Goal: Navigation & Orientation: Find specific page/section

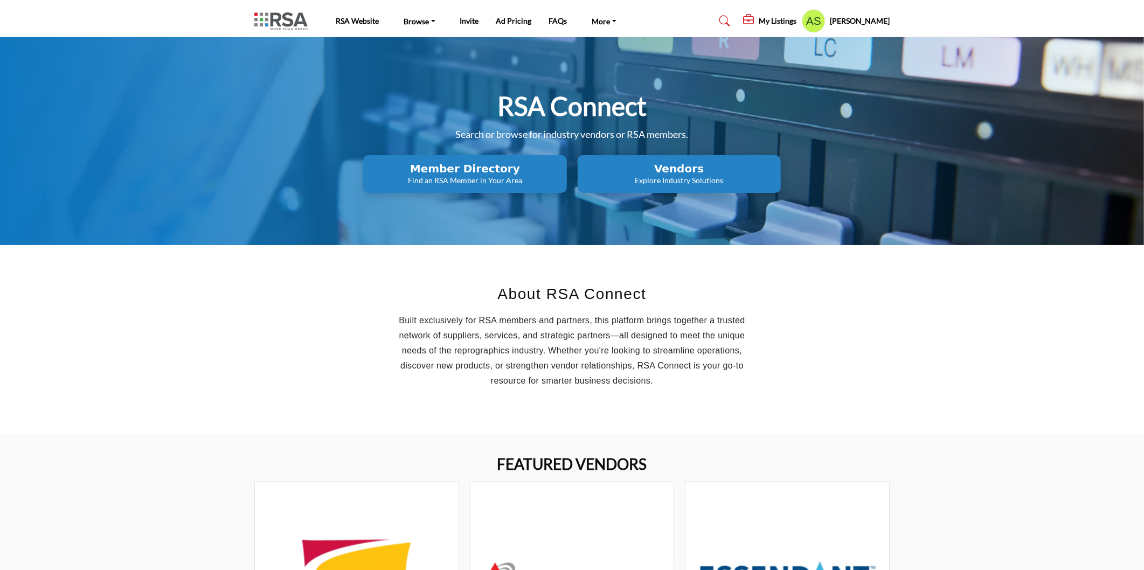
click at [517, 170] on h2 "Member Directory" at bounding box center [464, 168] width 197 height 13
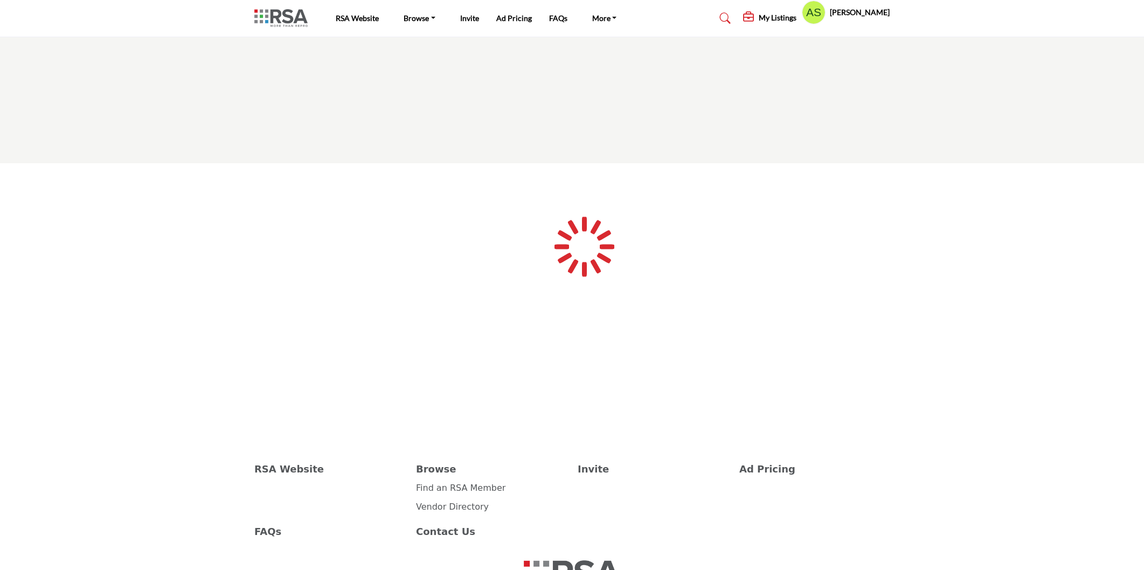
click at [780, 18] on h5 "My Listings" at bounding box center [777, 18] width 38 height 10
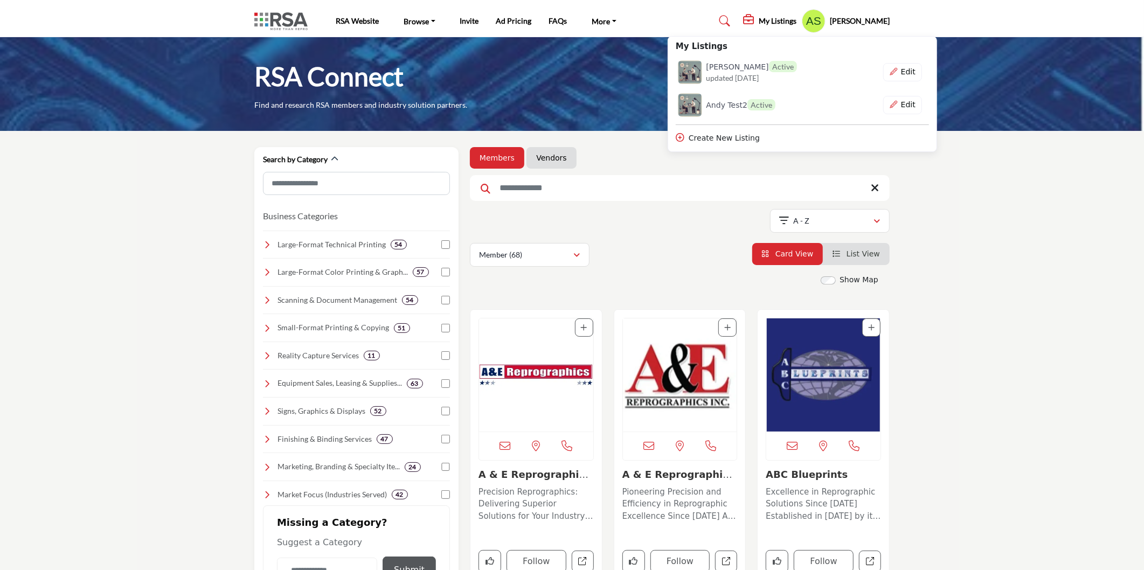
click at [508, 18] on link "Ad Pricing" at bounding box center [514, 20] width 36 height 9
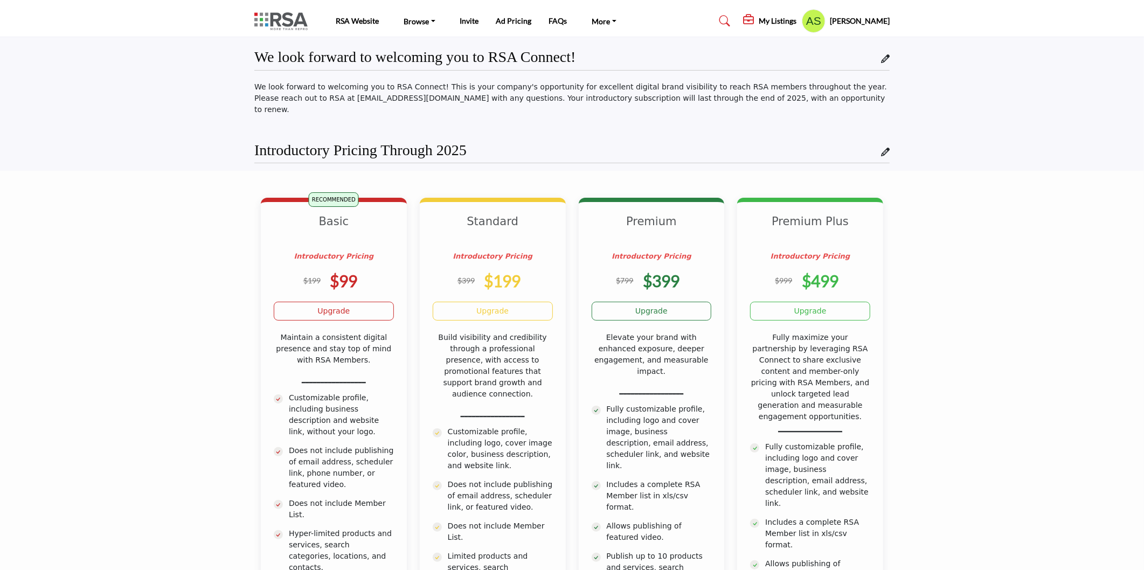
click at [825, 20] on profile-featured-9d57d186-dcdc-4fd1-8698-ebbedcf867ac "Show hide supplier dropdown" at bounding box center [814, 21] width 24 height 24
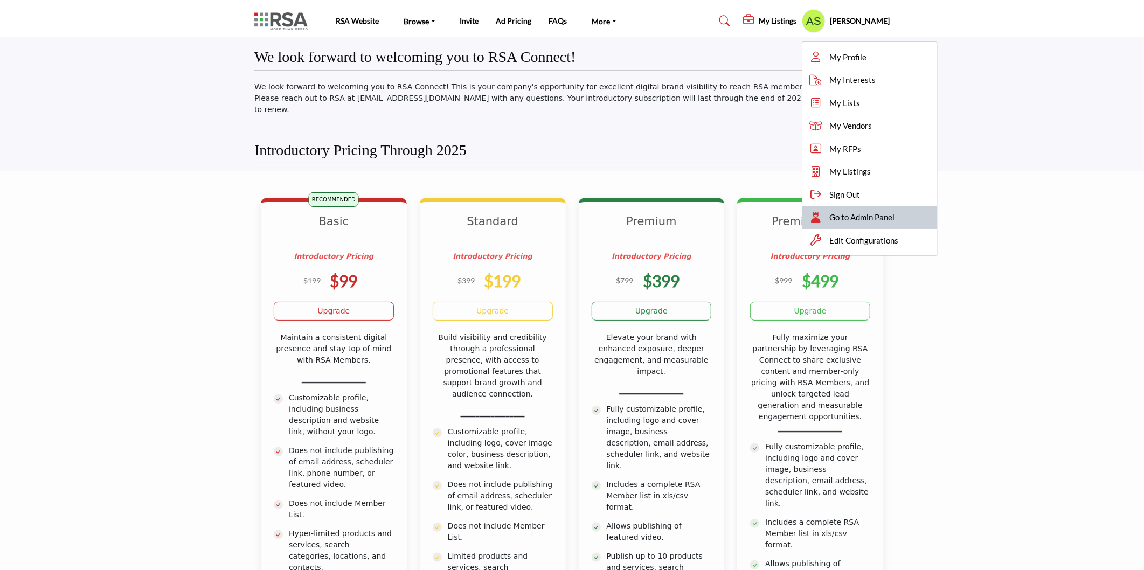
click at [875, 220] on span "Go to Admin Panel" at bounding box center [861, 217] width 65 height 12
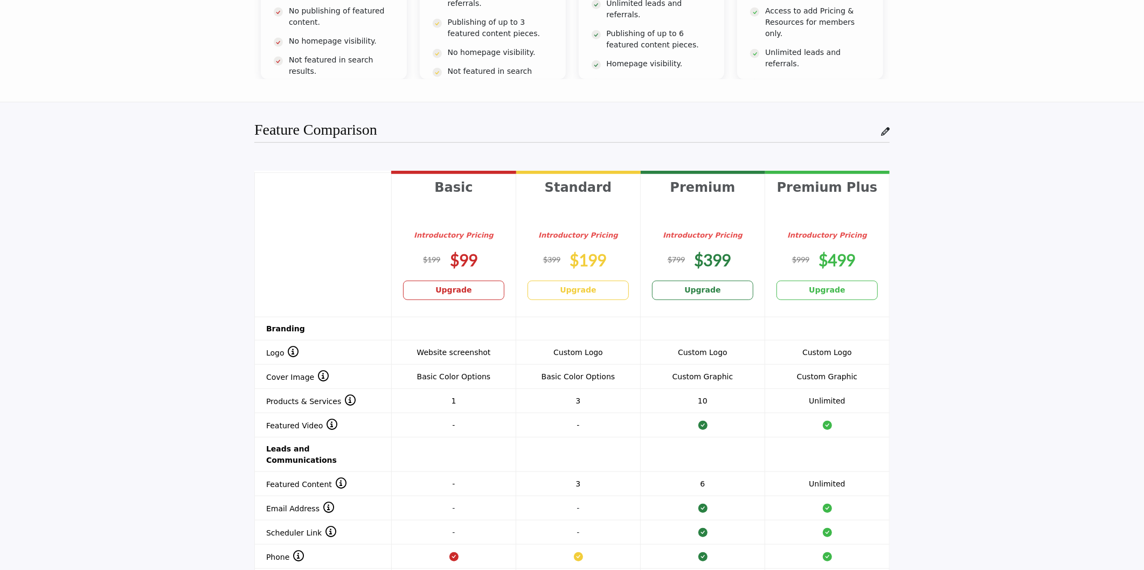
scroll to position [718, 0]
